Goal: Transaction & Acquisition: Subscribe to service/newsletter

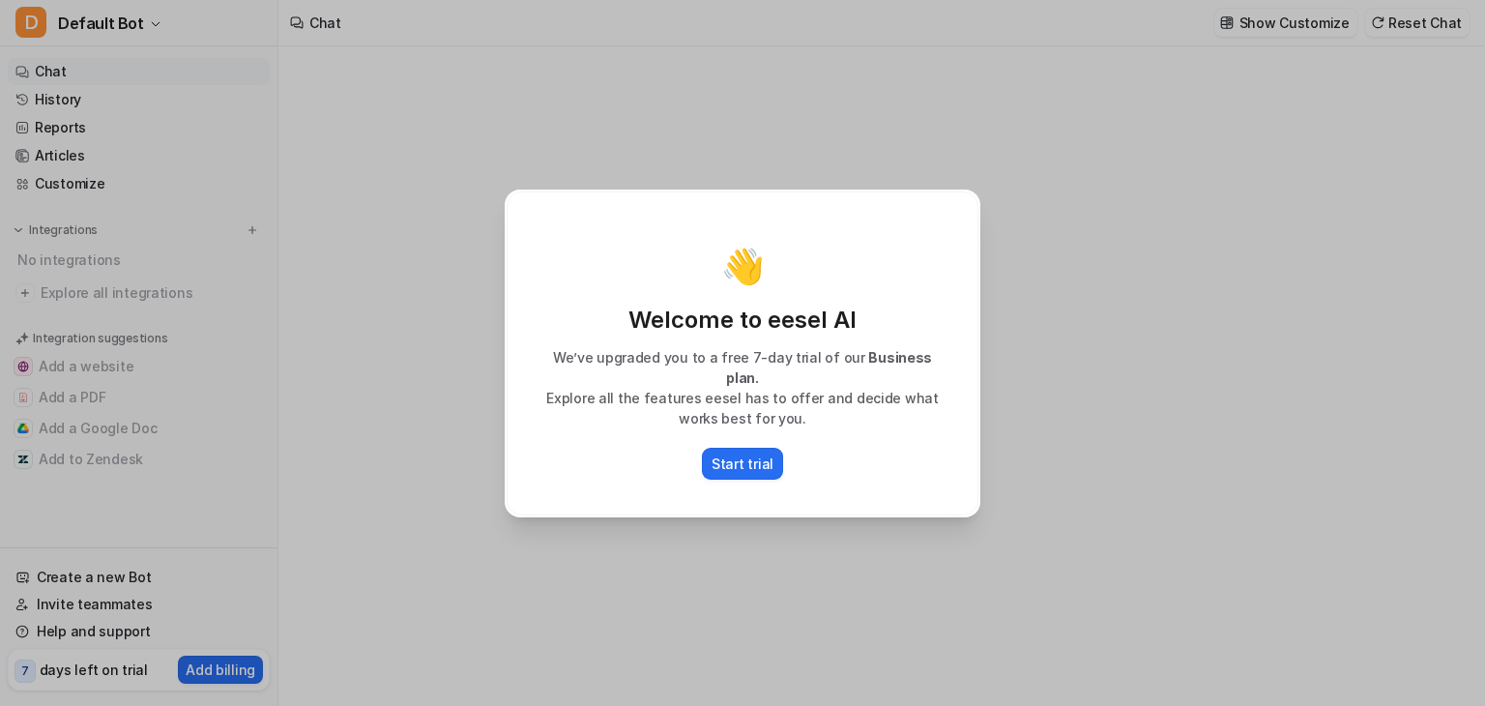
click at [1275, 330] on div "👋 Welcome to eesel AI We’ve upgraded you to a free 7-day trial of our Business …" at bounding box center [742, 353] width 1485 height 706
type textarea "**********"
click at [738, 461] on p "Start trial" at bounding box center [742, 463] width 62 height 20
